Goal: Information Seeking & Learning: Learn about a topic

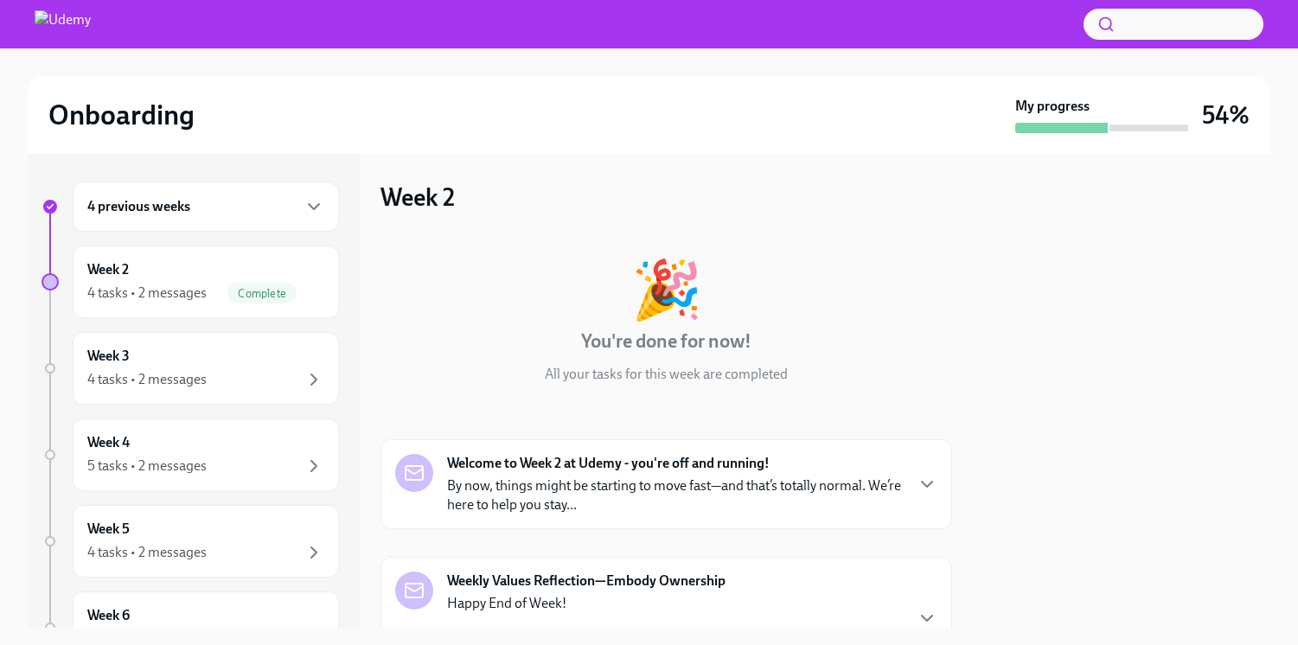
scroll to position [108, 0]
click at [218, 361] on div "Week 3 4 tasks • 2 messages" at bounding box center [205, 368] width 237 height 43
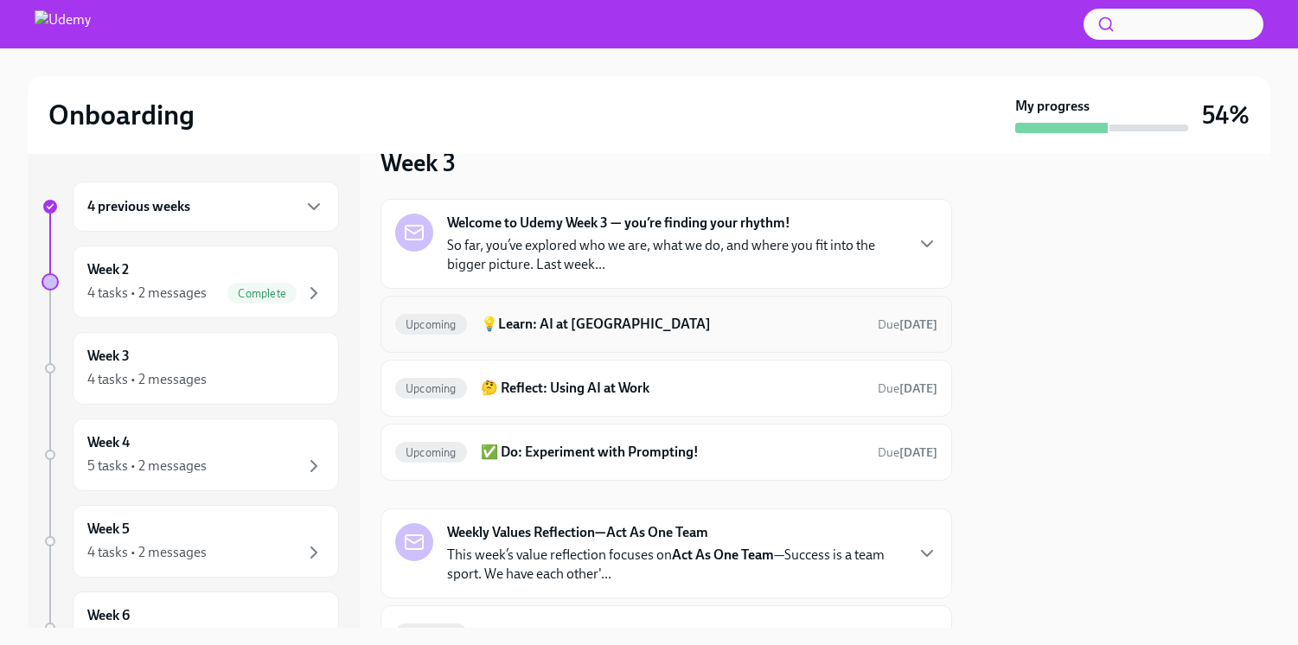
scroll to position [46, 0]
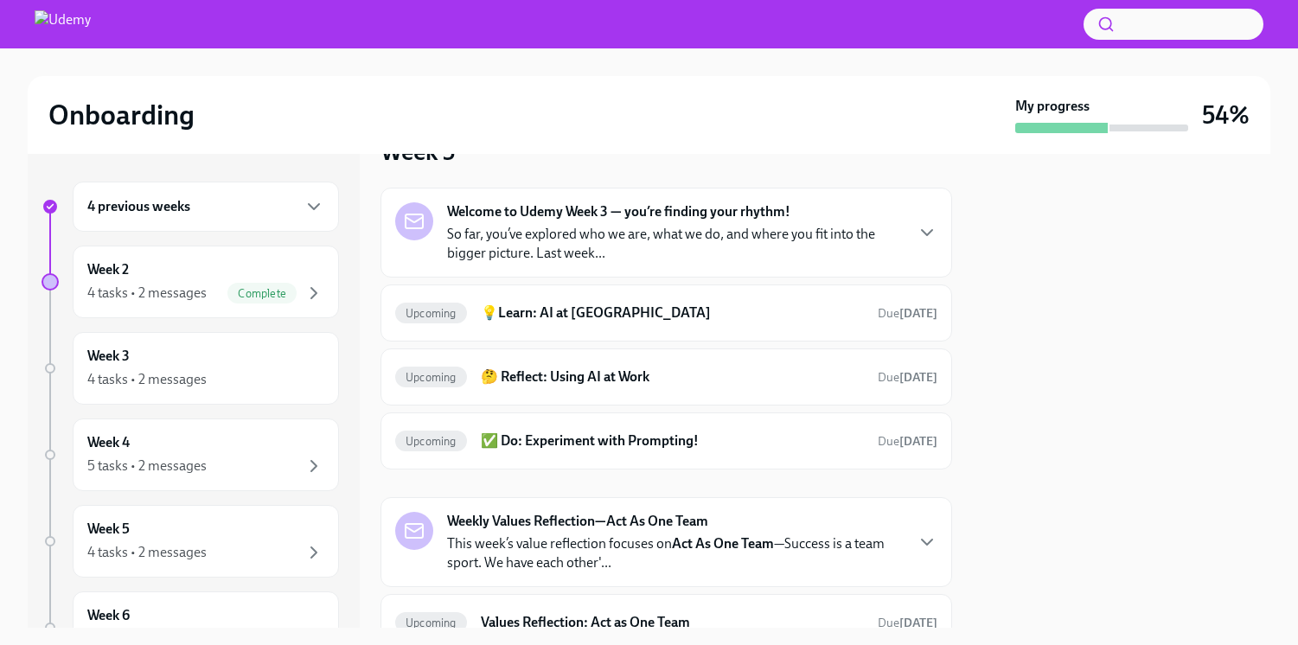
click at [834, 238] on p "So far, you’ve explored who we are, what we do, and where you fit into the bigg…" at bounding box center [675, 244] width 456 height 38
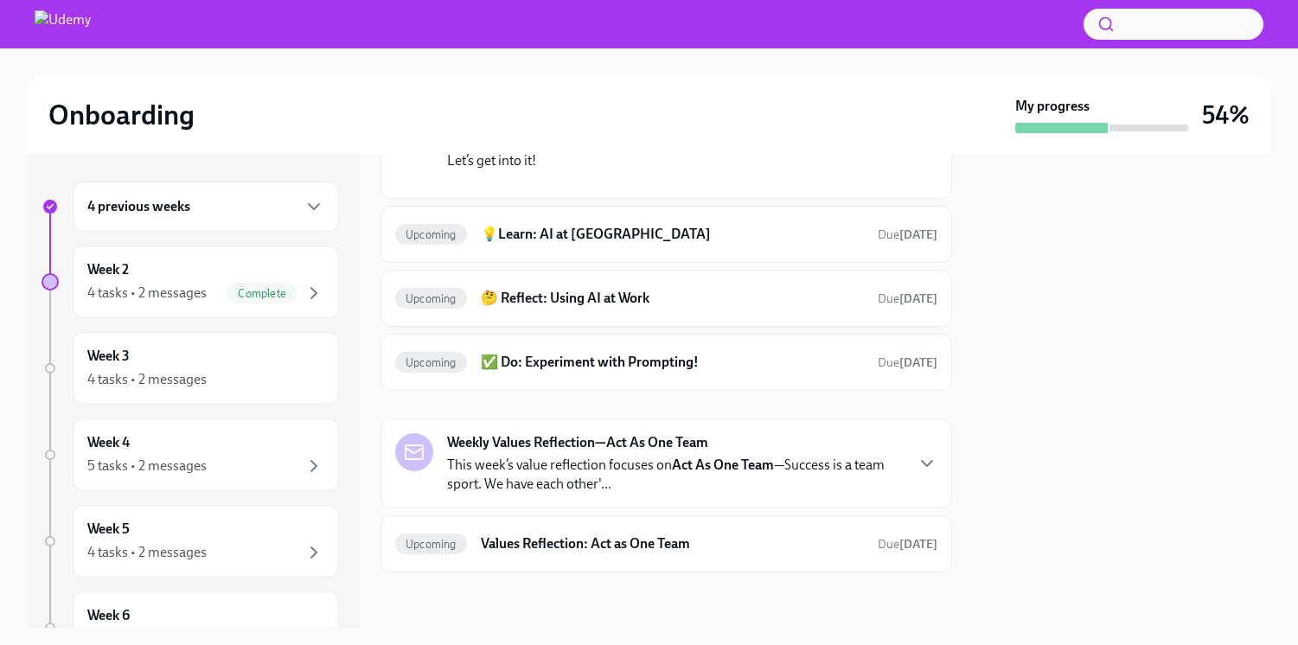
scroll to position [465, 0]
click at [465, 241] on span "Upcoming" at bounding box center [431, 234] width 72 height 13
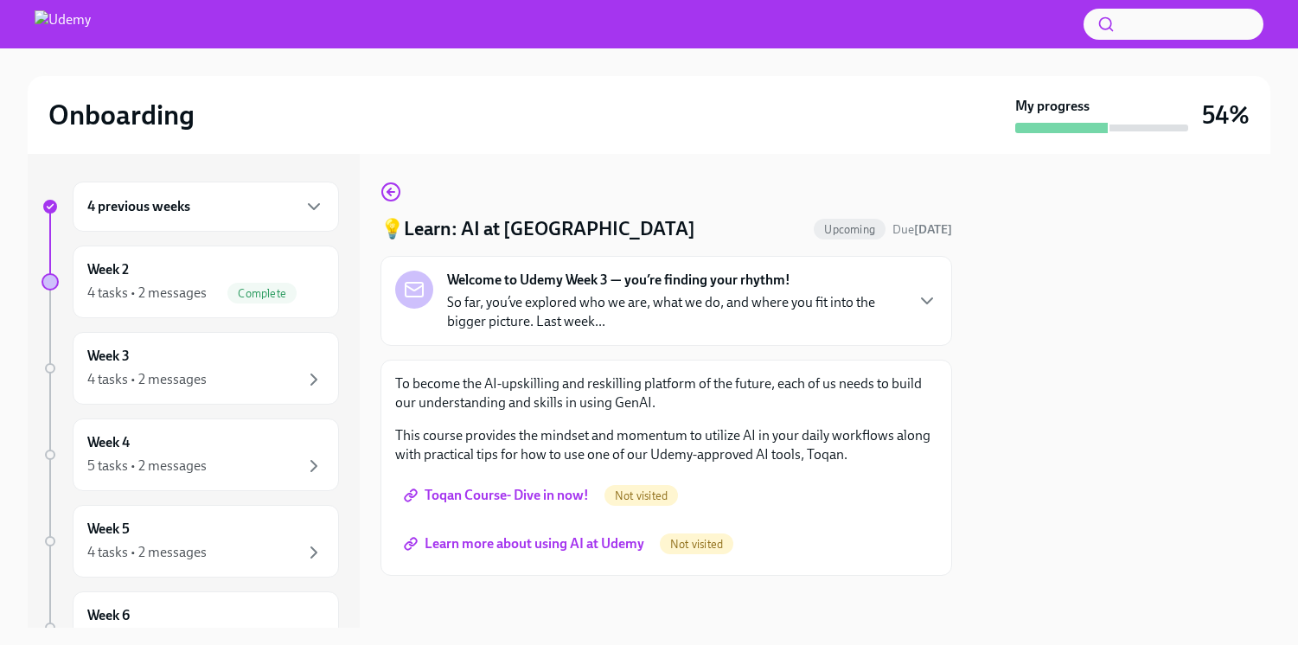
scroll to position [3, 0]
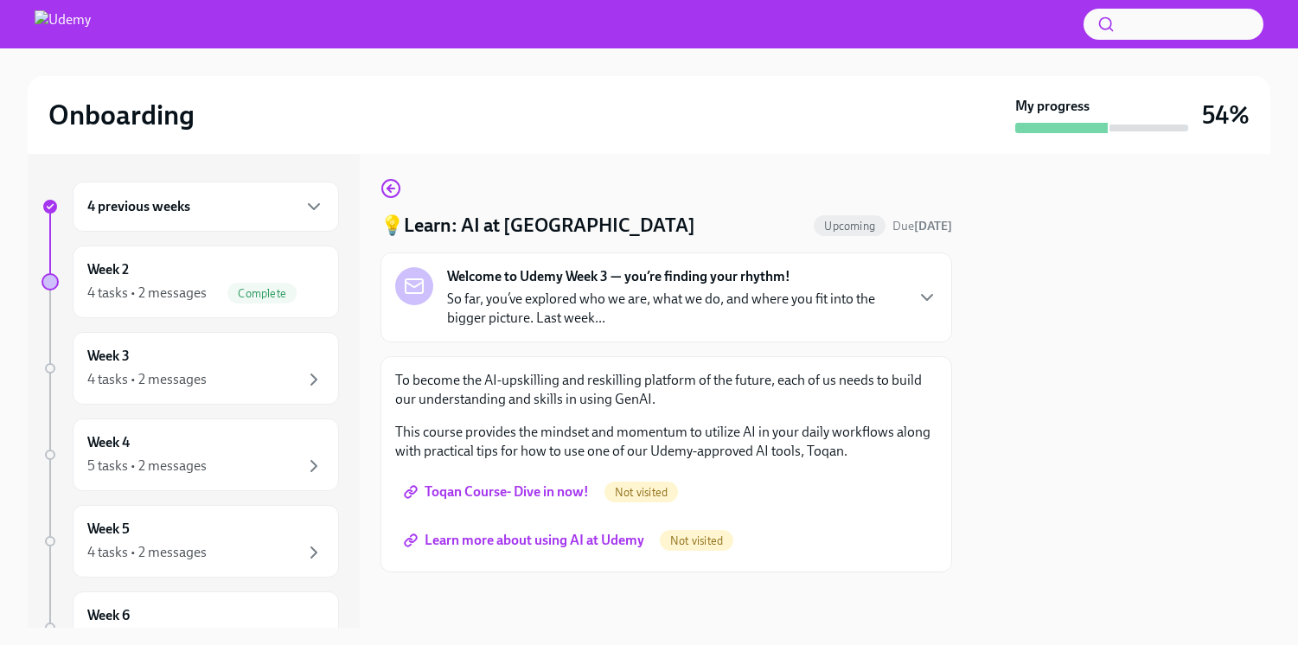
click at [585, 488] on span "Toqan Course- Dive in now!" at bounding box center [498, 491] width 182 height 17
